Goal: Task Accomplishment & Management: Use online tool/utility

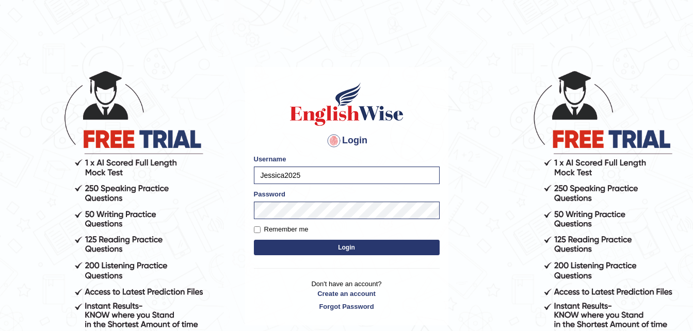
click at [252, 233] on div "Login Please fix the following errors: Username Jessica2025 Password Remember m…" at bounding box center [346, 196] width 203 height 258
click at [259, 229] on input "Remember me" at bounding box center [257, 229] width 7 height 7
checkbox input "true"
click at [315, 248] on button "Login" at bounding box center [347, 247] width 186 height 15
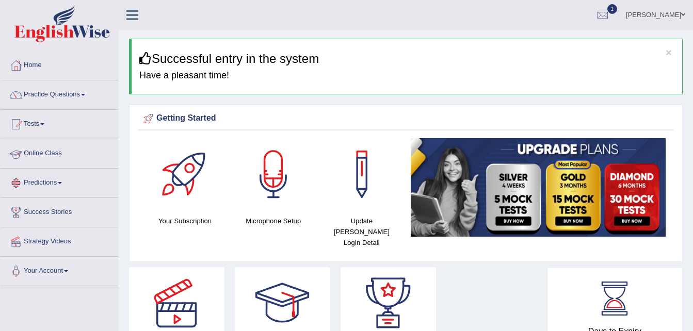
click at [59, 156] on link "Online Class" at bounding box center [60, 152] width 118 height 26
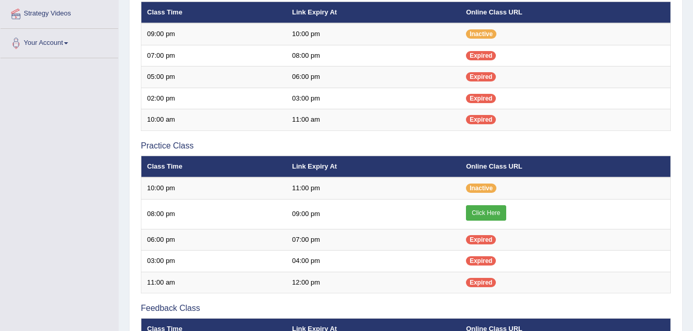
scroll to position [228, 0]
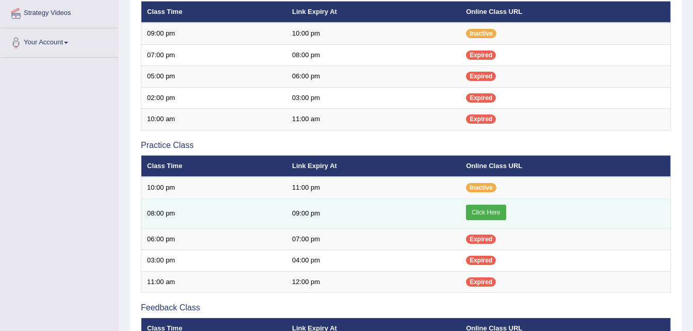
click at [484, 209] on link "Click Here" at bounding box center [486, 212] width 40 height 15
